Goal: Task Accomplishment & Management: Manage account settings

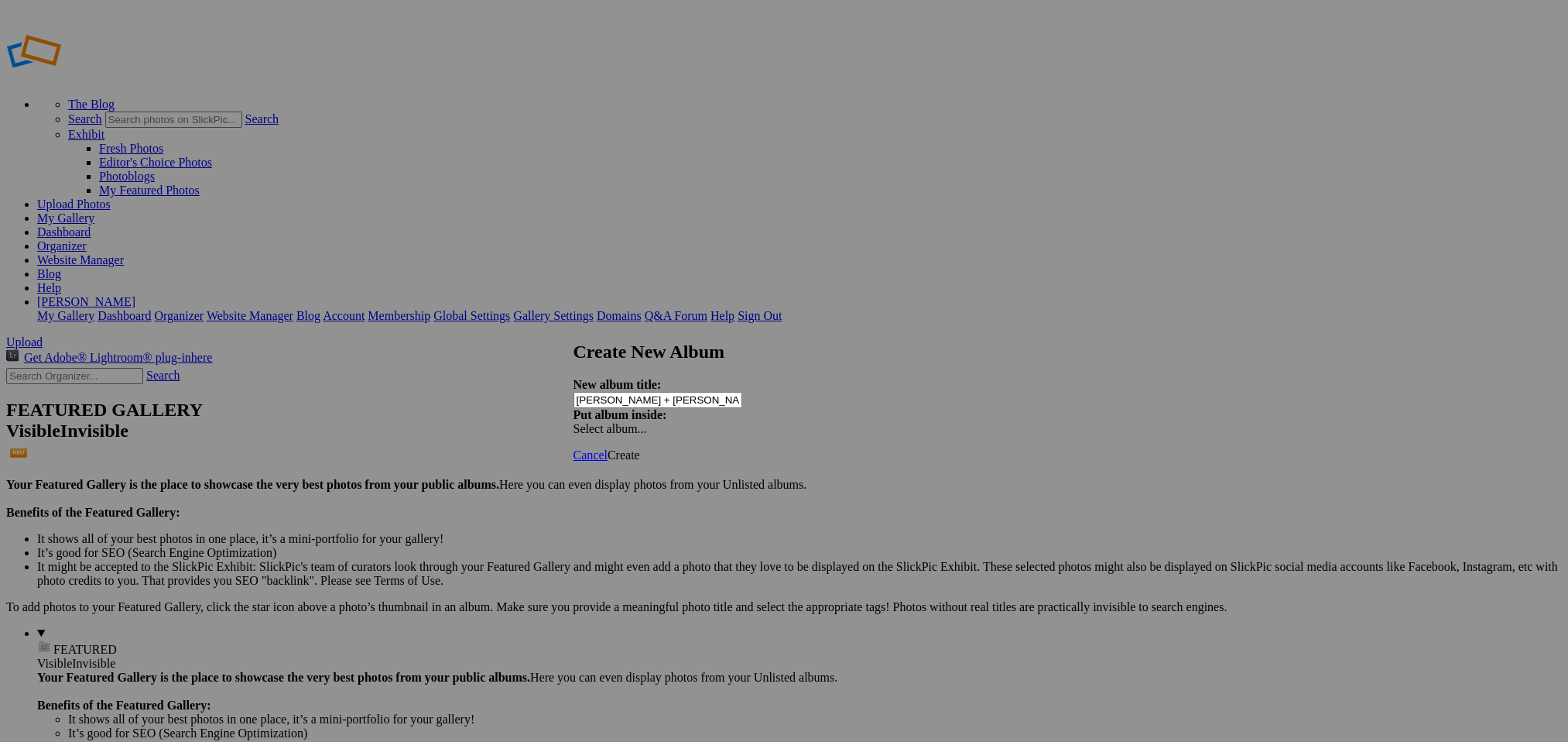
type input "Marina + Jonas"
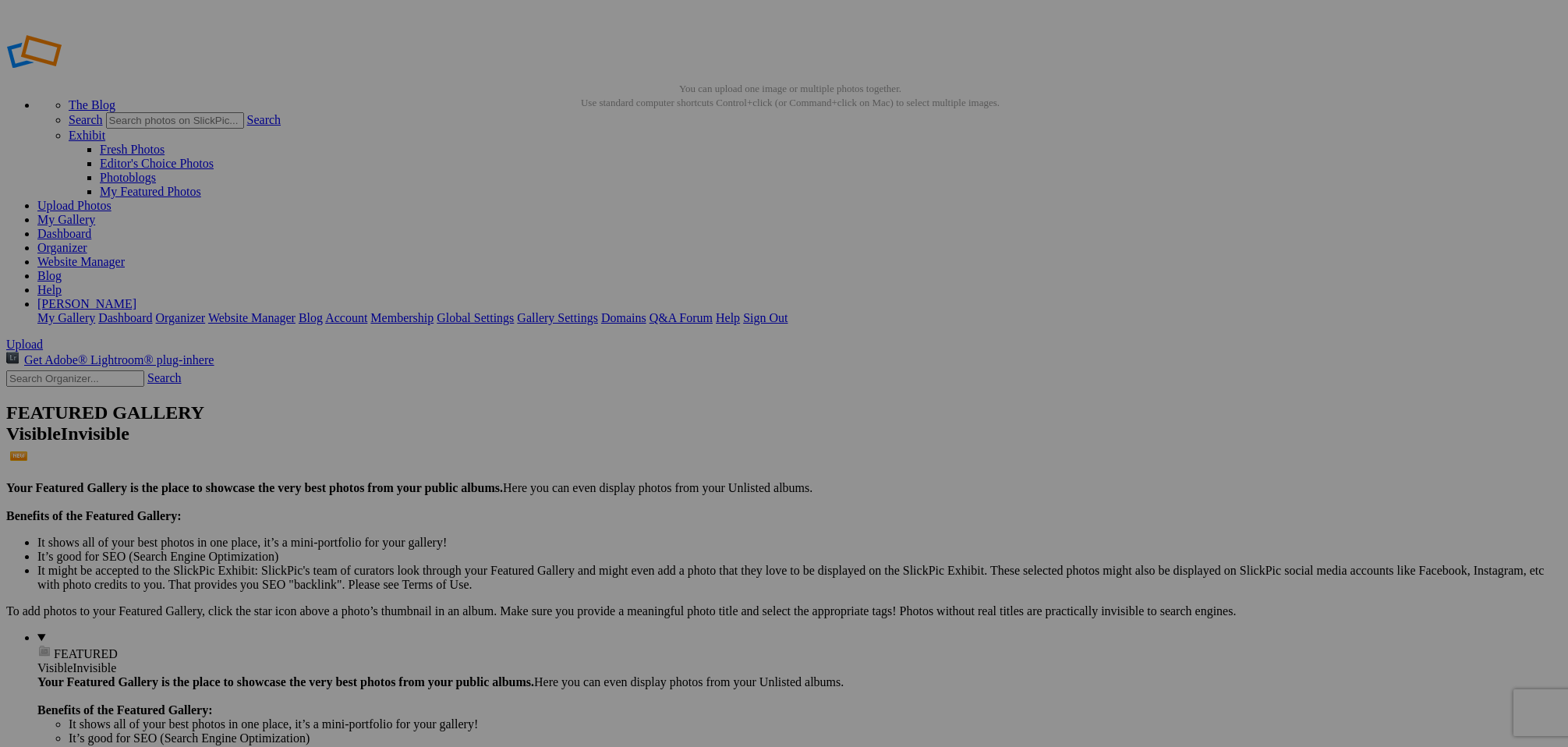
type input "[PERSON_NAME] & [PERSON_NAME]"
drag, startPoint x: 448, startPoint y: 208, endPoint x: 440, endPoint y: 206, distance: 8.2
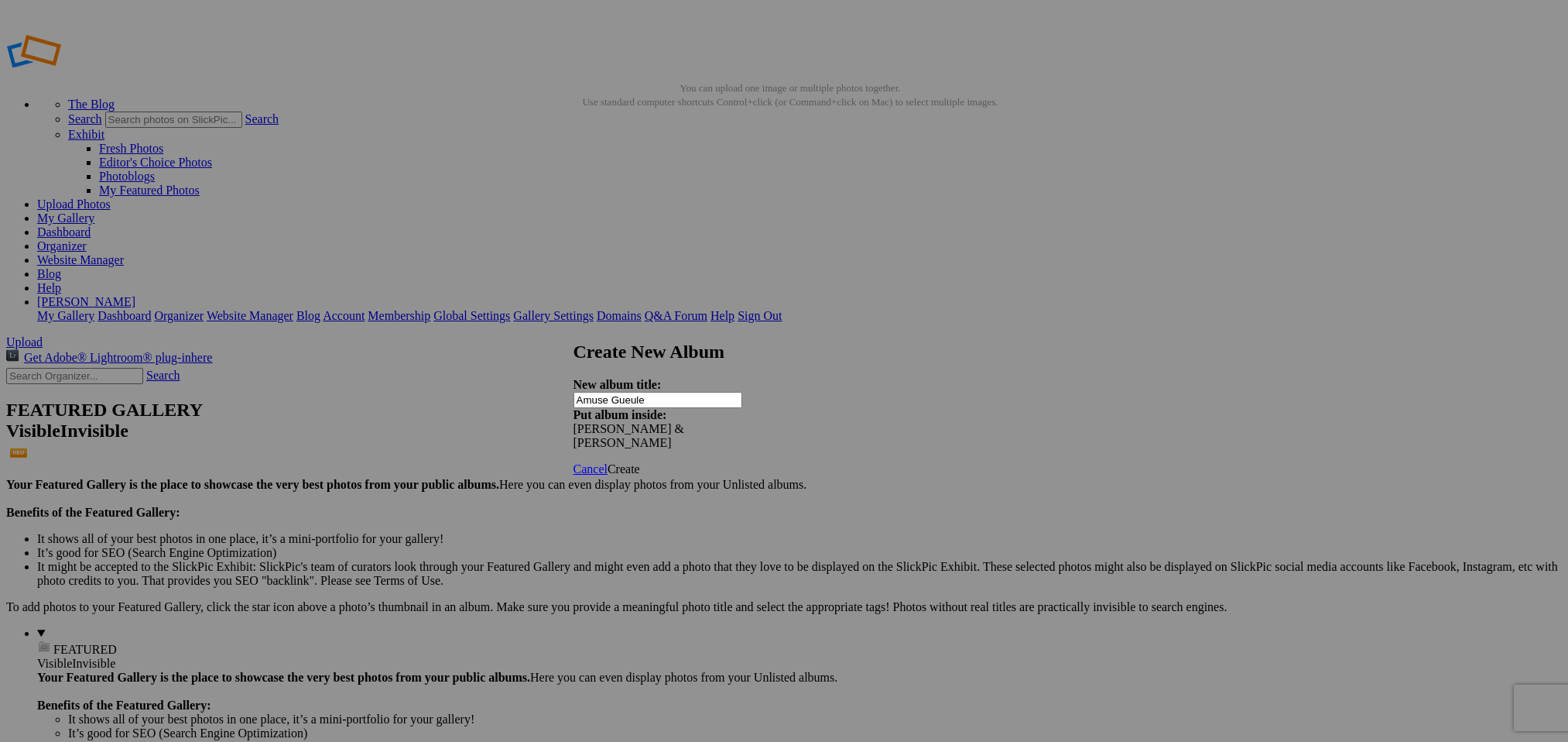
type input "Amuse Gueule"
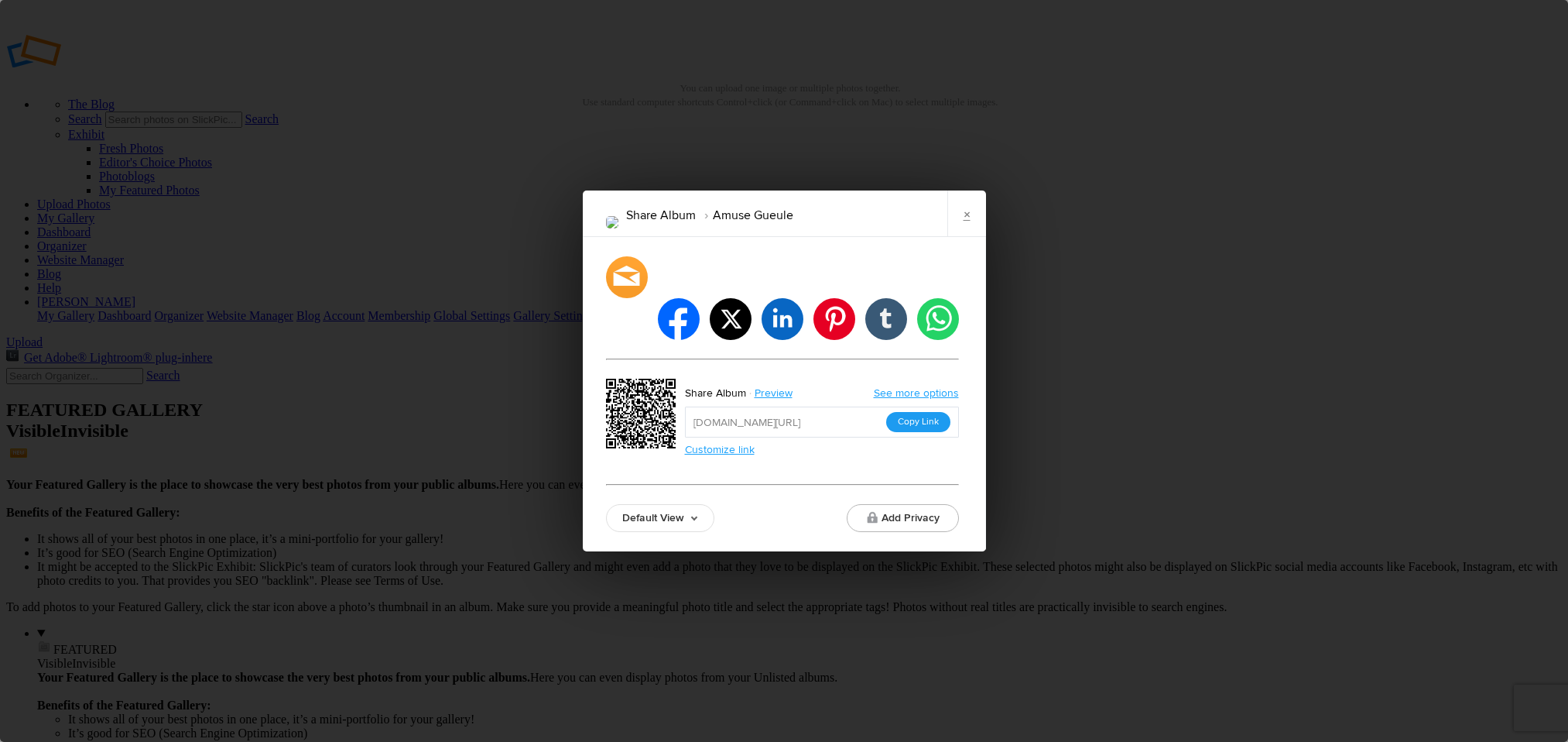
drag, startPoint x: 986, startPoint y: 377, endPoint x: 936, endPoint y: 392, distance: 52.2
click at [986, 378] on div "Share Album Amuse Gueule × facebook twitter linkedin pinterest tumblr whatsapp …" at bounding box center [784, 371] width 1568 height 742
click at [928, 412] on button "Copy Link" at bounding box center [918, 422] width 64 height 21
drag, startPoint x: 960, startPoint y: 235, endPoint x: 951, endPoint y: 239, distance: 9.8
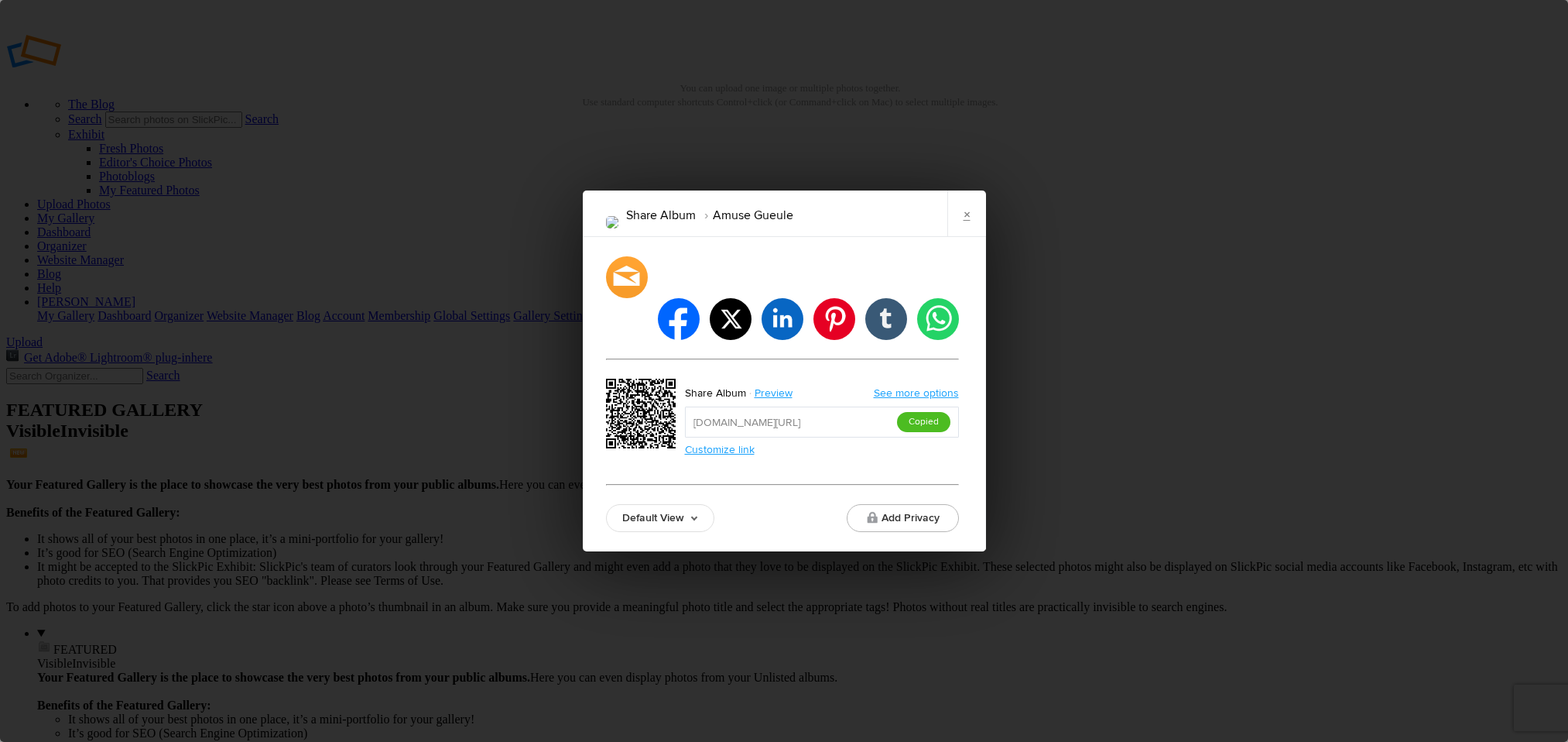
click at [960, 235] on link "×" at bounding box center [966, 214] width 38 height 46
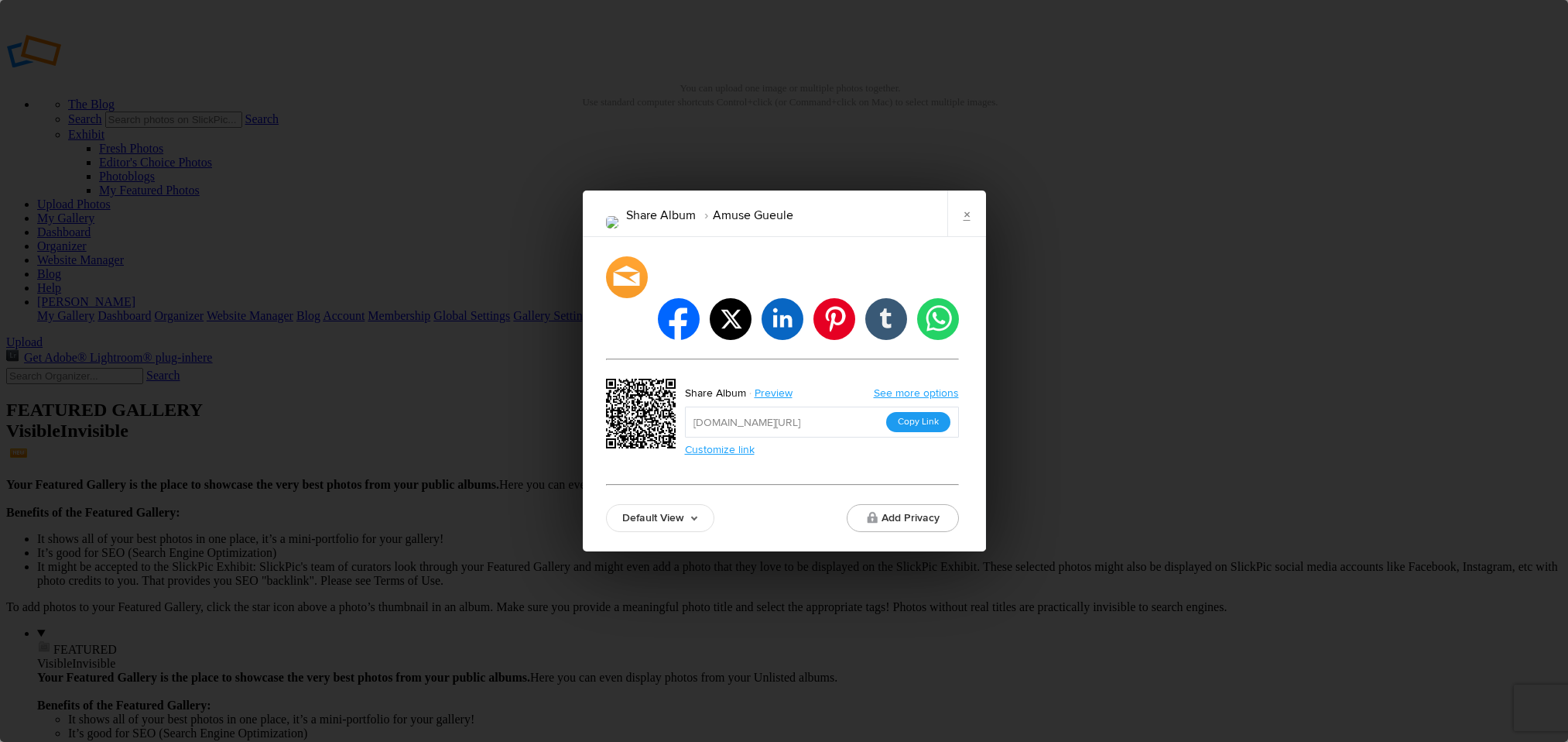
click at [907, 412] on button "Copy Link" at bounding box center [918, 422] width 64 height 21
click at [969, 232] on link "×" at bounding box center [966, 214] width 38 height 46
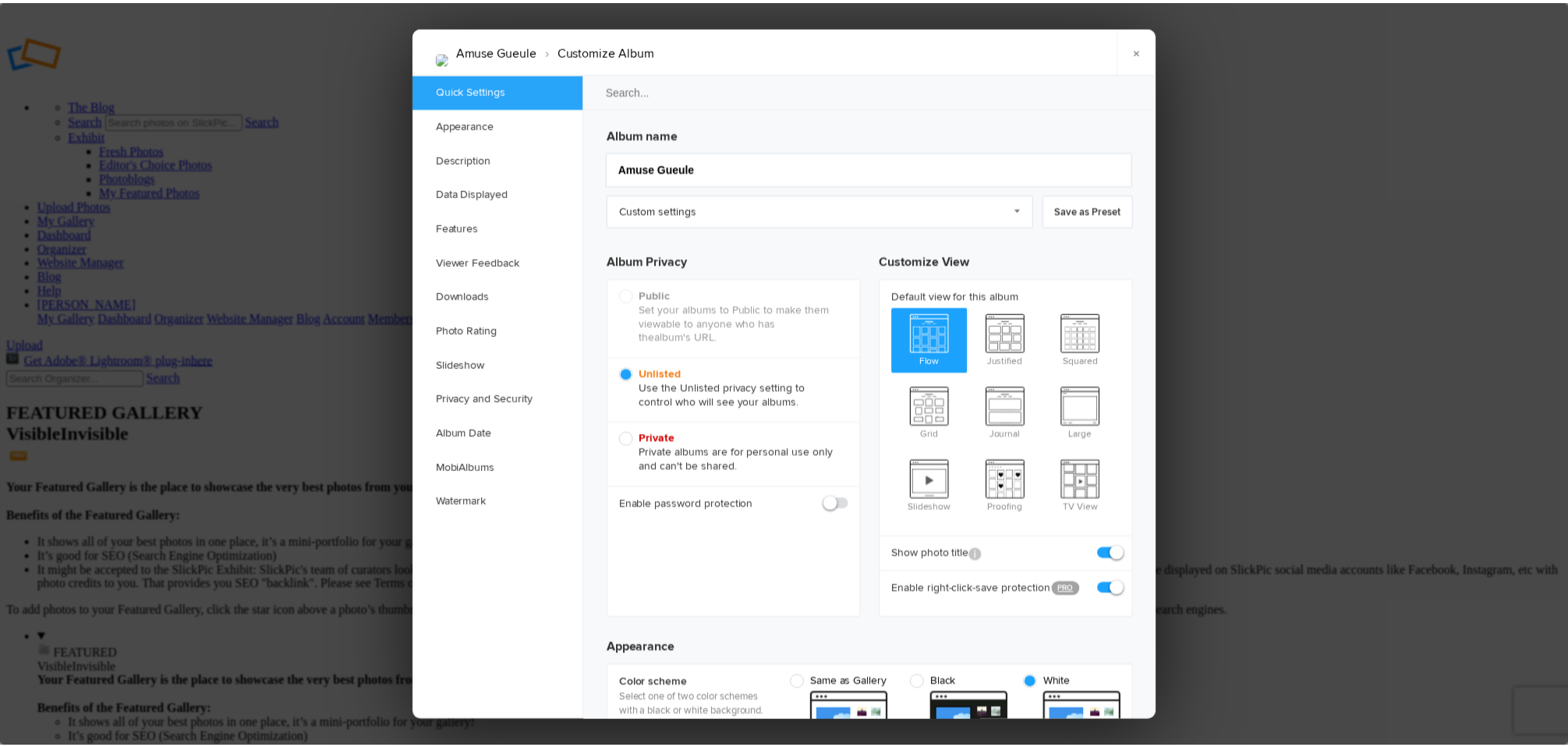
scroll to position [0, 0]
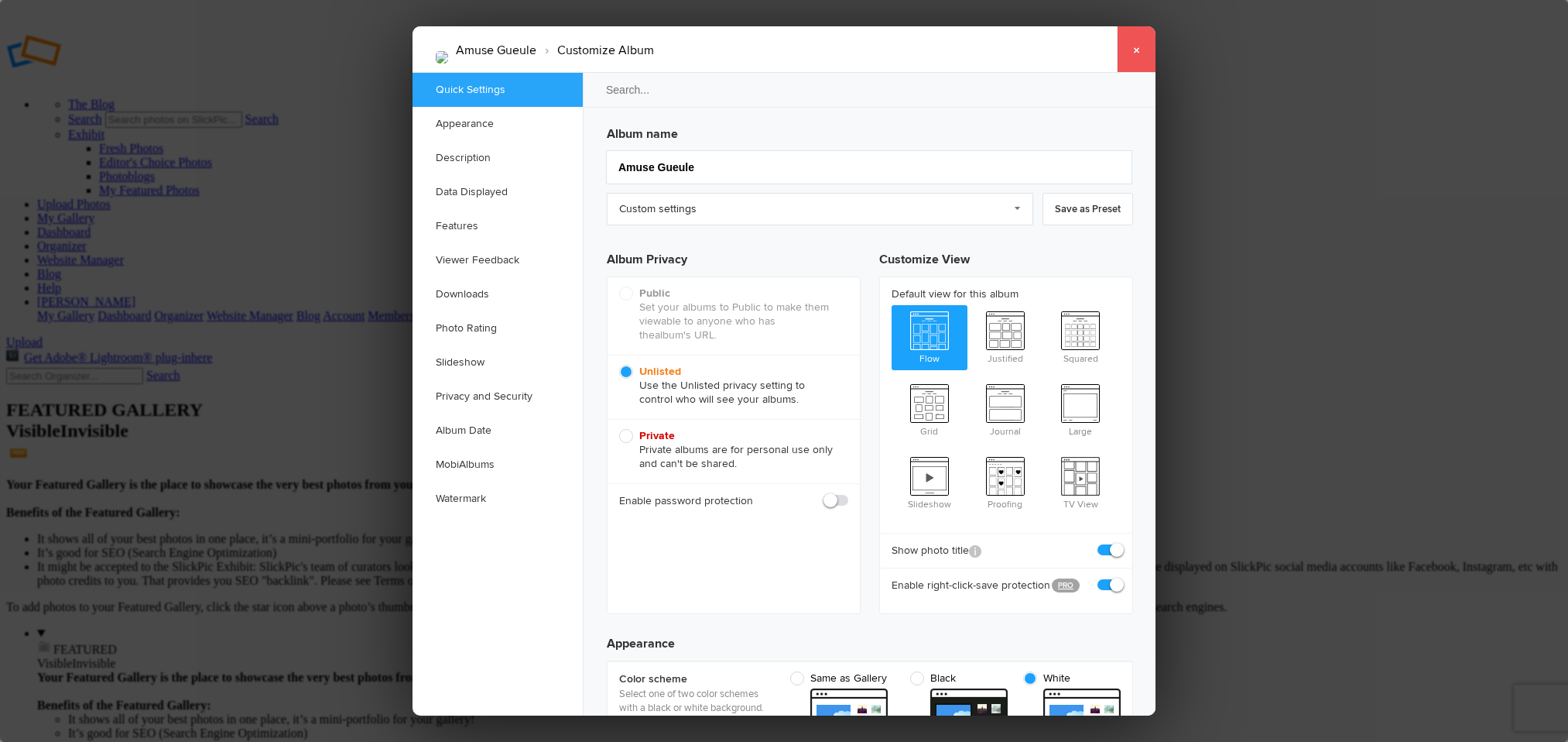
click at [1139, 60] on link "×" at bounding box center [1136, 50] width 38 height 46
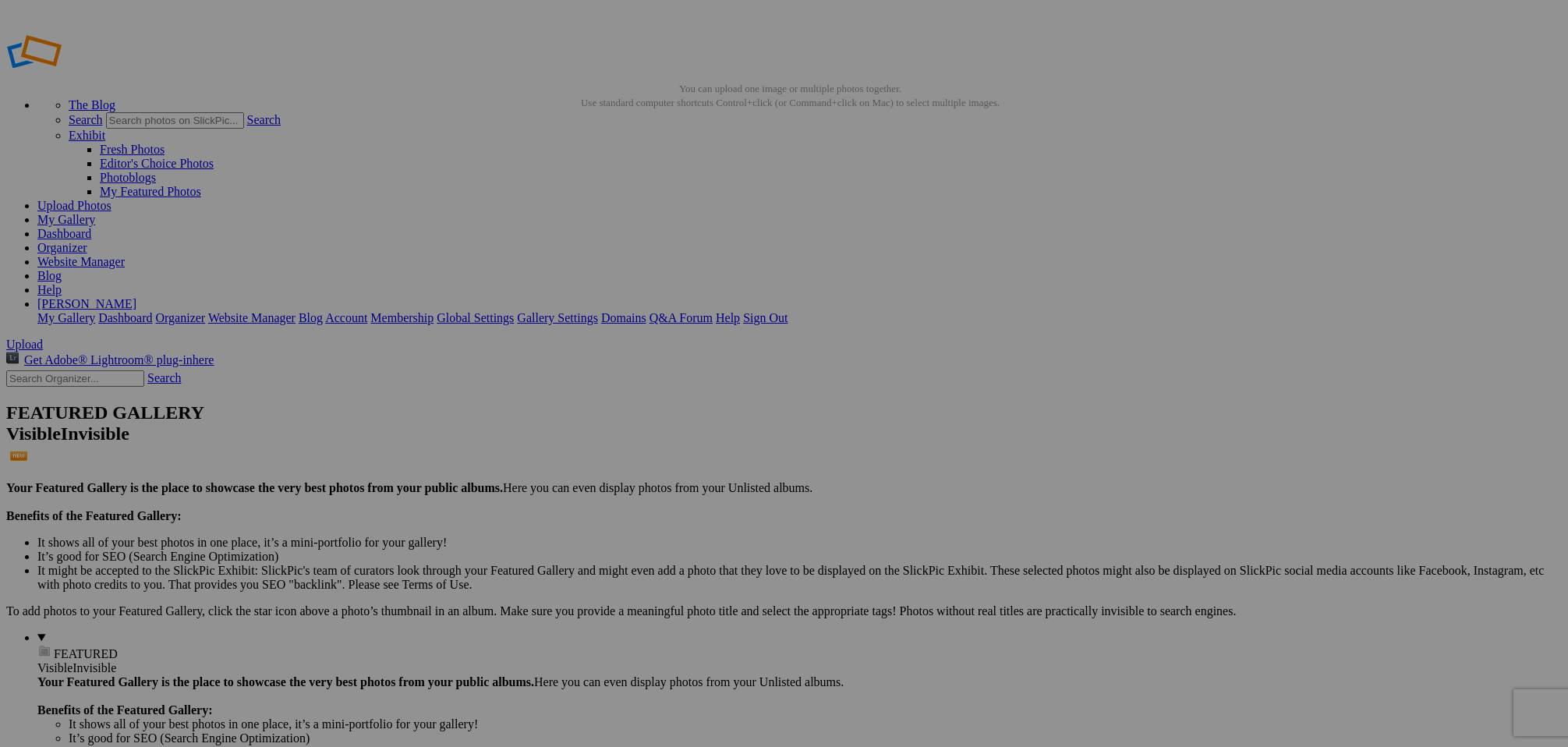
drag, startPoint x: 481, startPoint y: 78, endPoint x: 413, endPoint y: 82, distance: 68.1
type input "[PERSON_NAME] & [PERSON_NAME] Gueule"
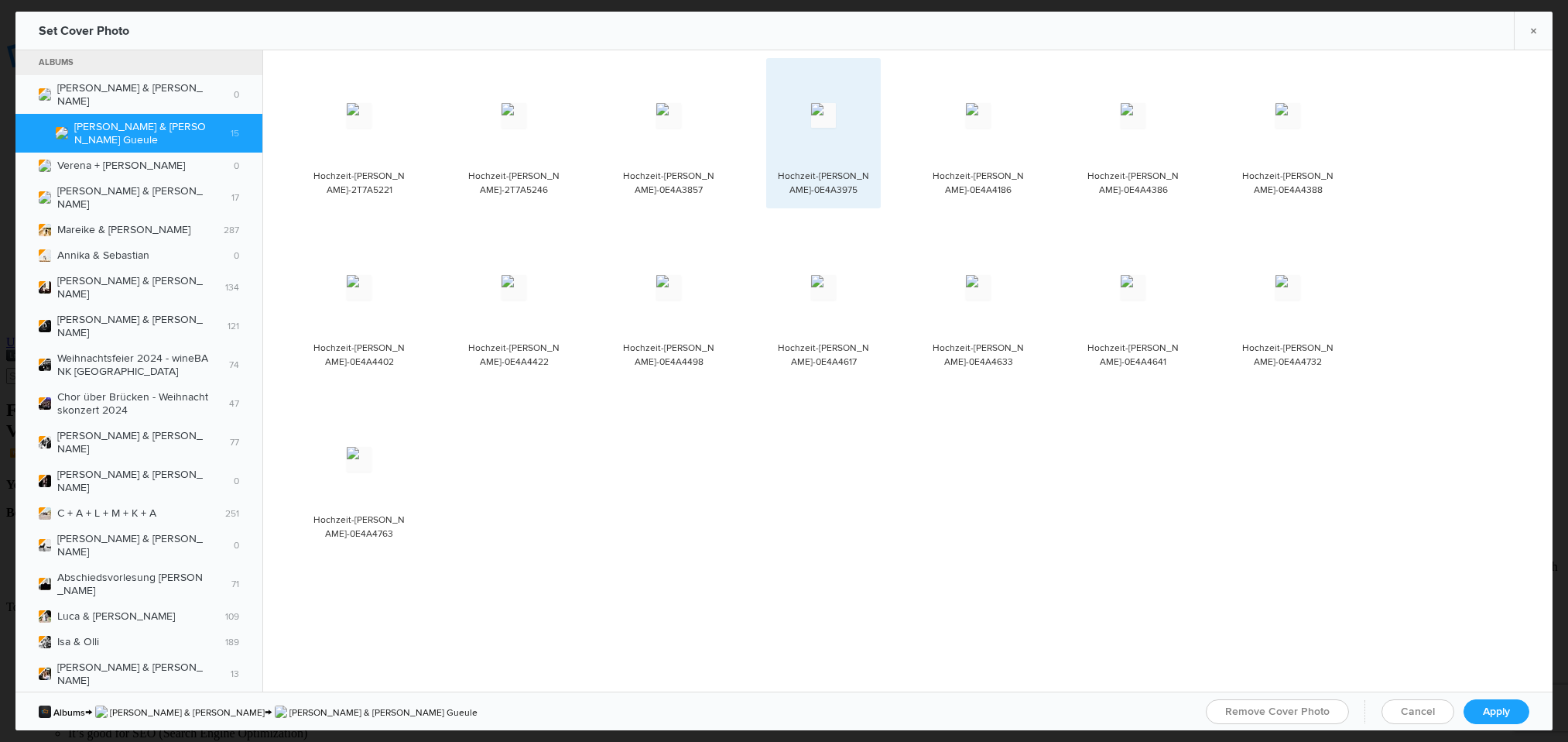
click at [836, 110] on img at bounding box center [823, 115] width 25 height 25
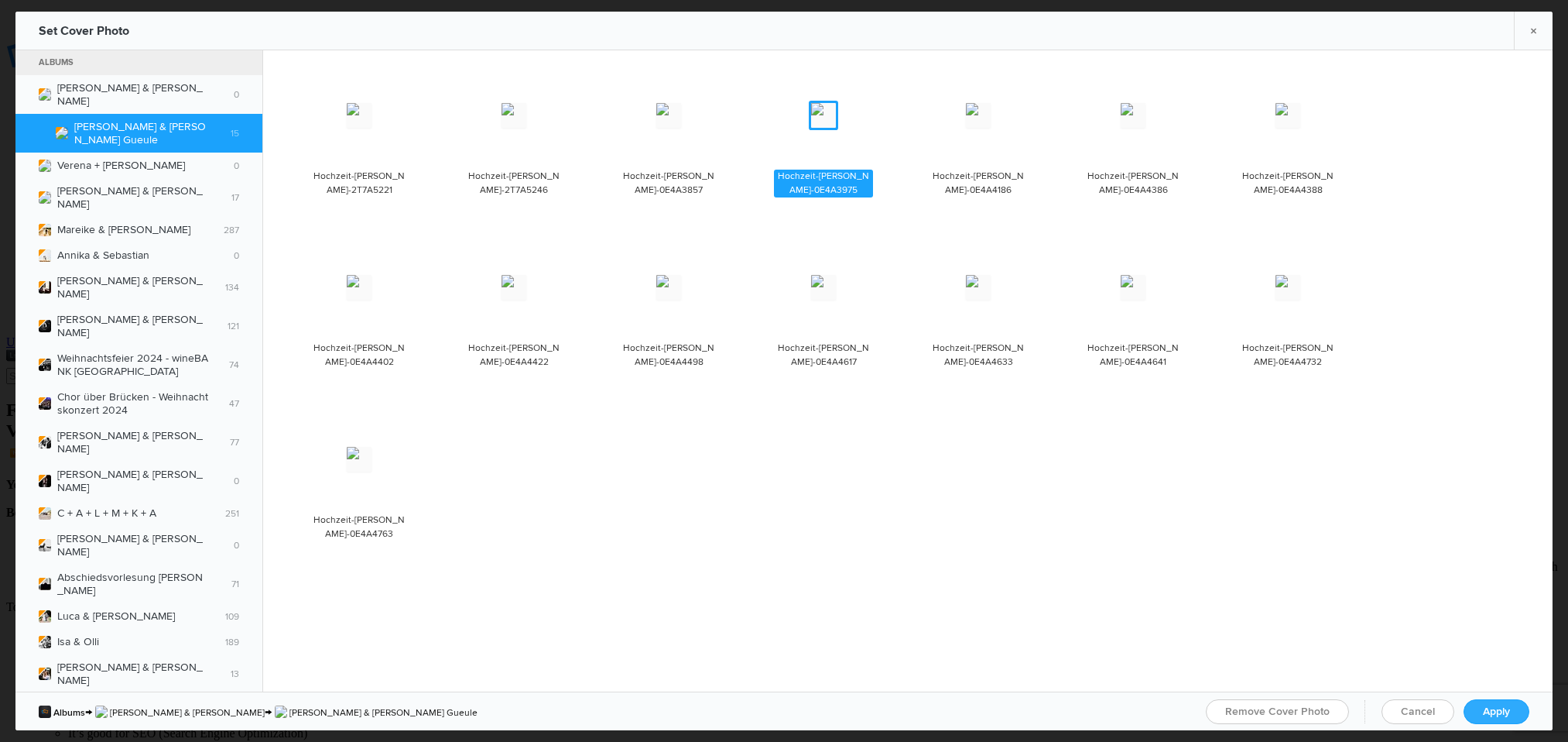
click at [1503, 717] on span "Apply" at bounding box center [1497, 710] width 27 height 13
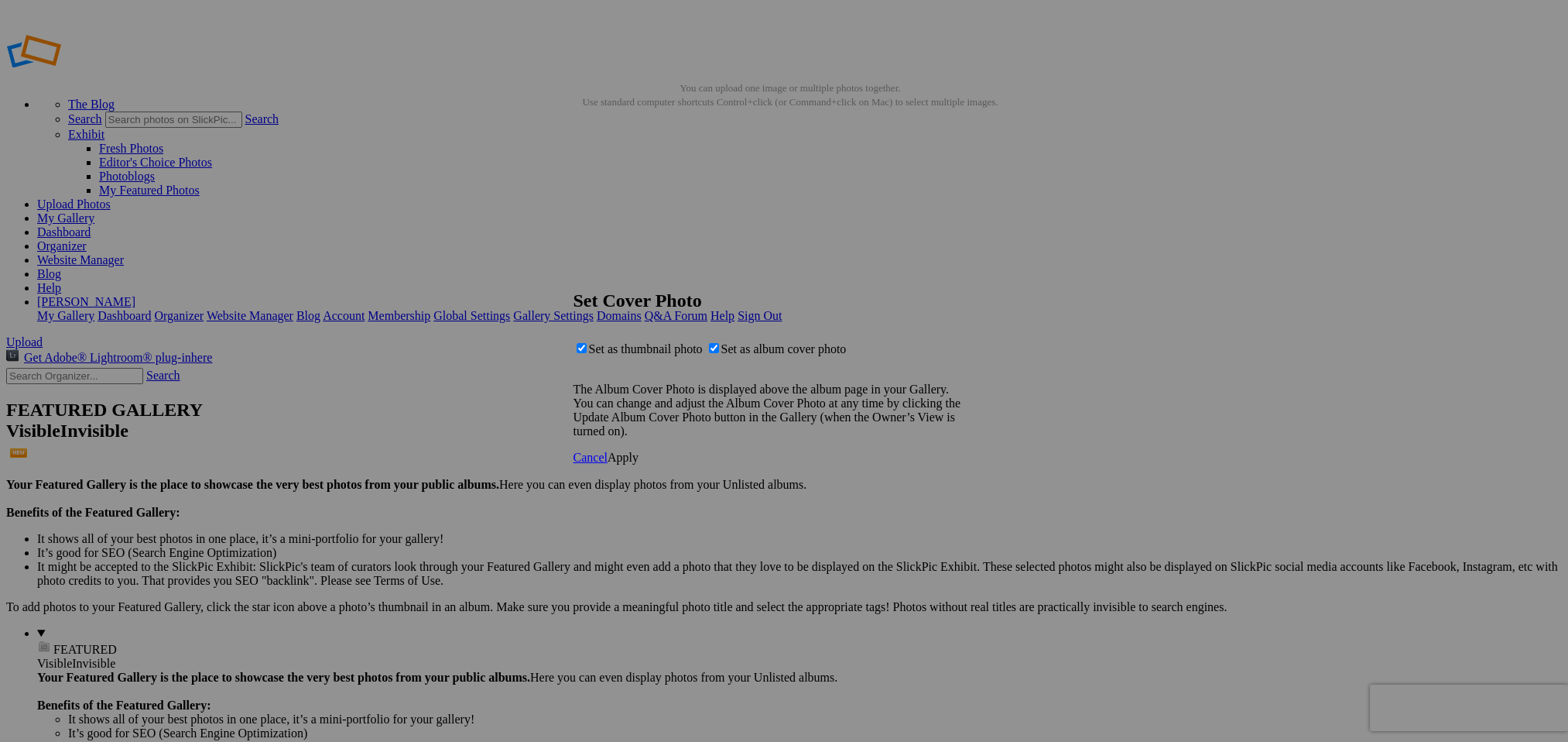
click at [638, 464] on link "Apply" at bounding box center [623, 457] width 31 height 13
